Goal: Information Seeking & Learning: Find contact information

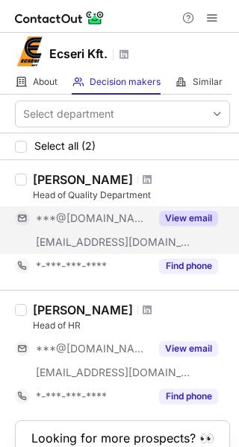
click at [174, 215] on button "View email" at bounding box center [188, 218] width 59 height 15
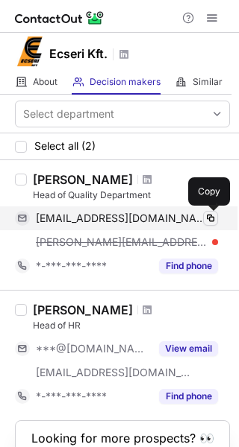
click at [209, 217] on span at bounding box center [210, 218] width 12 height 12
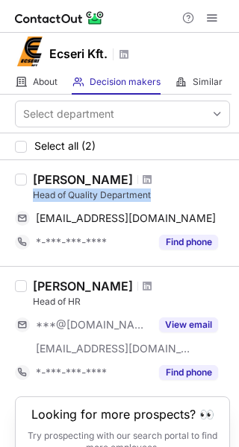
drag, startPoint x: 161, startPoint y: 195, endPoint x: 34, endPoint y: 198, distance: 127.5
click at [34, 198] on div "Head of Quality Department" at bounding box center [131, 195] width 197 height 13
copy div "Head of Quality Department"
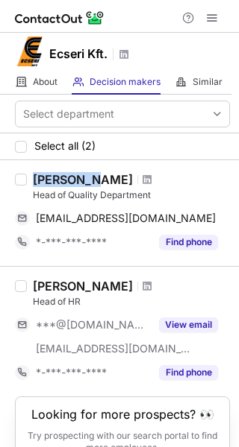
drag, startPoint x: 32, startPoint y: 179, endPoint x: 81, endPoint y: 180, distance: 49.2
click at [81, 180] on div "Krisztian Tar Head of Quality Department tarcristiano@gmail.com Copy *-***-***-…" at bounding box center [128, 213] width 203 height 82
drag, startPoint x: 36, startPoint y: 174, endPoint x: 84, endPoint y: 184, distance: 49.4
click at [84, 184] on div "[PERSON_NAME]" at bounding box center [83, 179] width 100 height 15
copy div "[PERSON_NAME]"
